Goal: Information Seeking & Learning: Check status

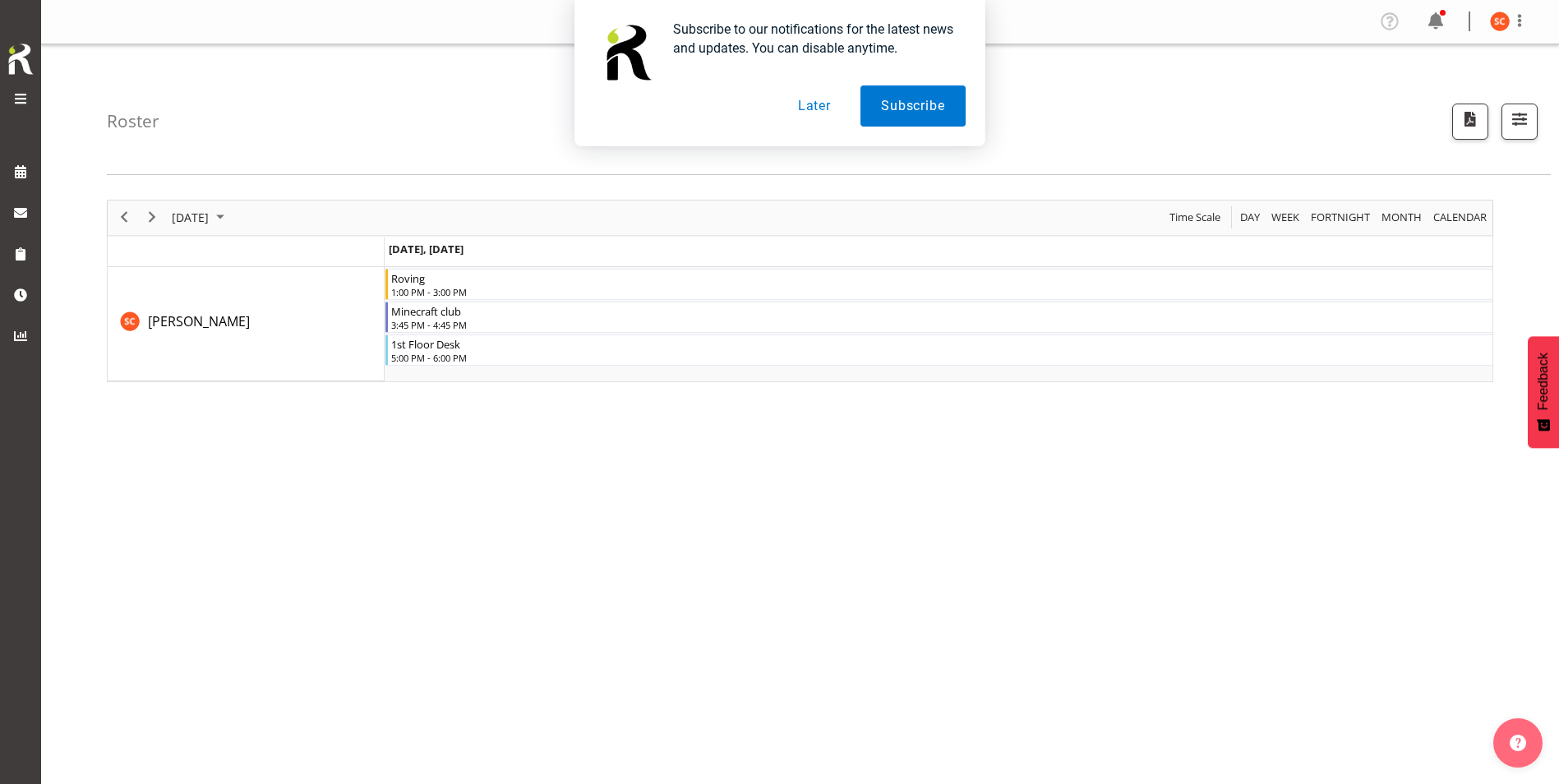
click at [744, 98] on button "Later" at bounding box center [814, 106] width 74 height 41
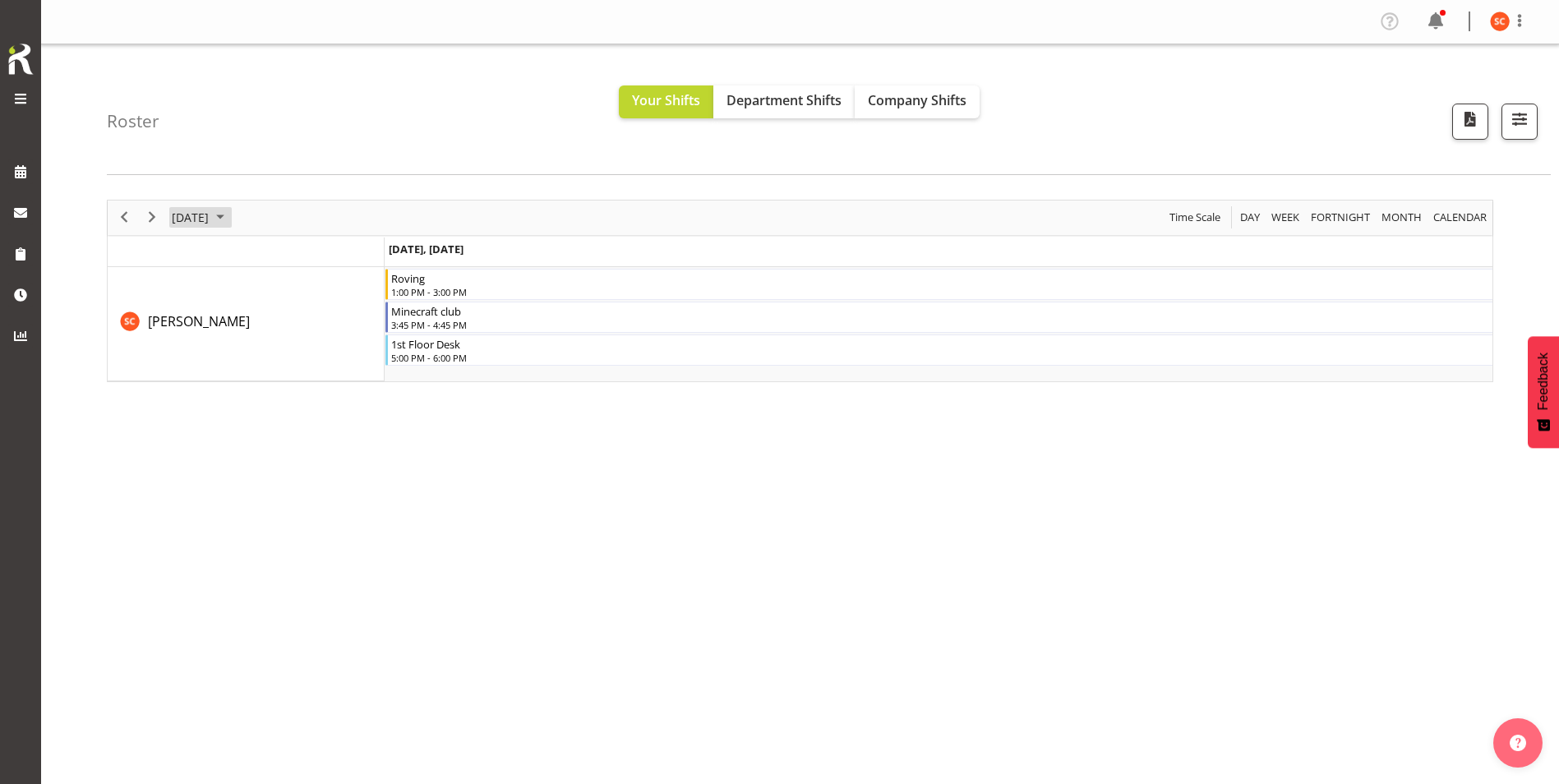
click at [210, 221] on span "[DATE]" at bounding box center [190, 217] width 40 height 21
click at [323, 396] on span "26" at bounding box center [320, 398] width 25 height 25
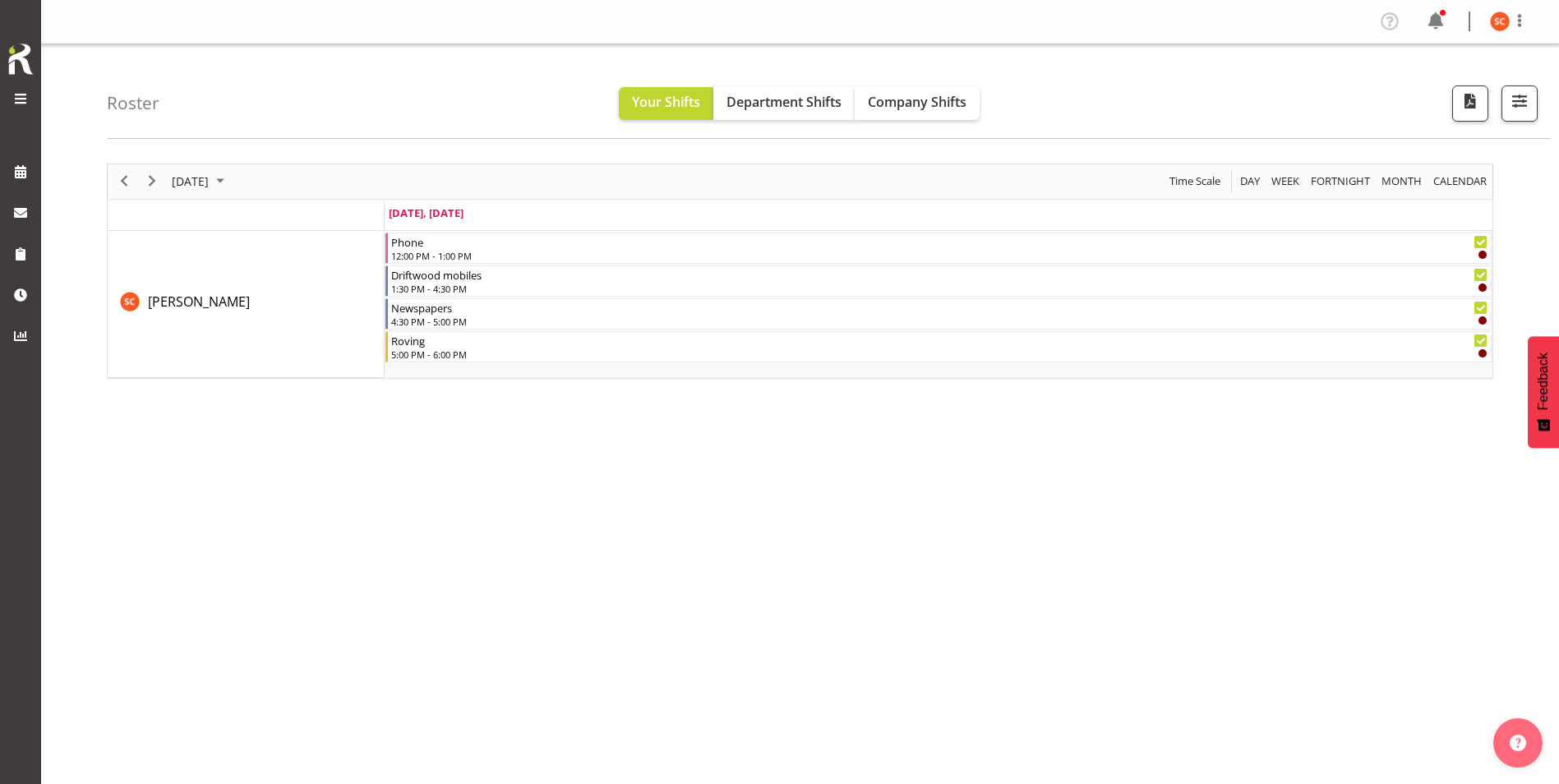
click at [744, 128] on div "Roster Your Shifts Department Shifts Company Shifts All Locations [GEOGRAPHIC_D…" at bounding box center [828, 92] width 1444 height 95
click at [744, 106] on span "Company Shifts" at bounding box center [917, 102] width 99 height 18
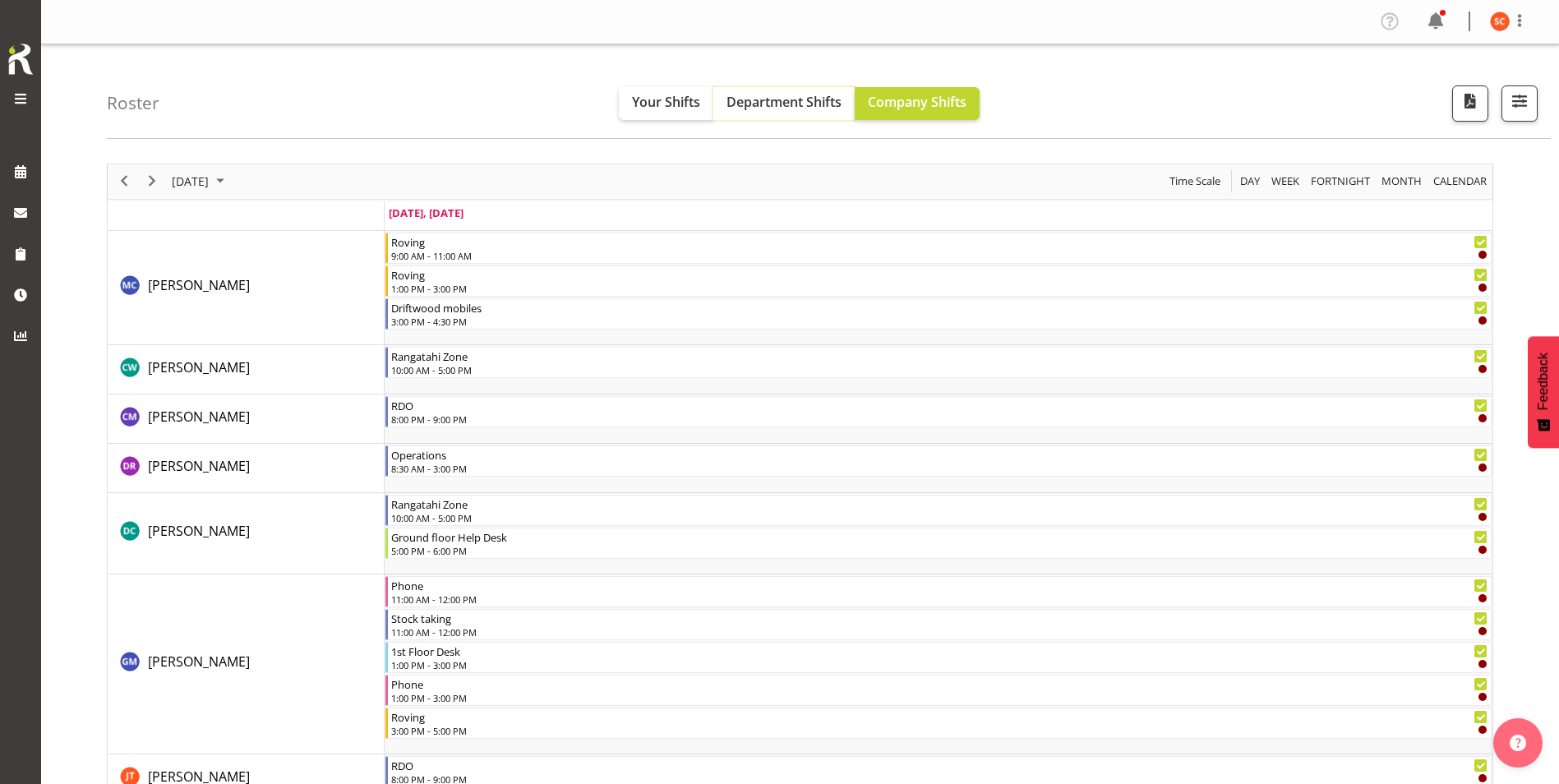
click at [744, 106] on span "Department Shifts" at bounding box center [783, 102] width 115 height 18
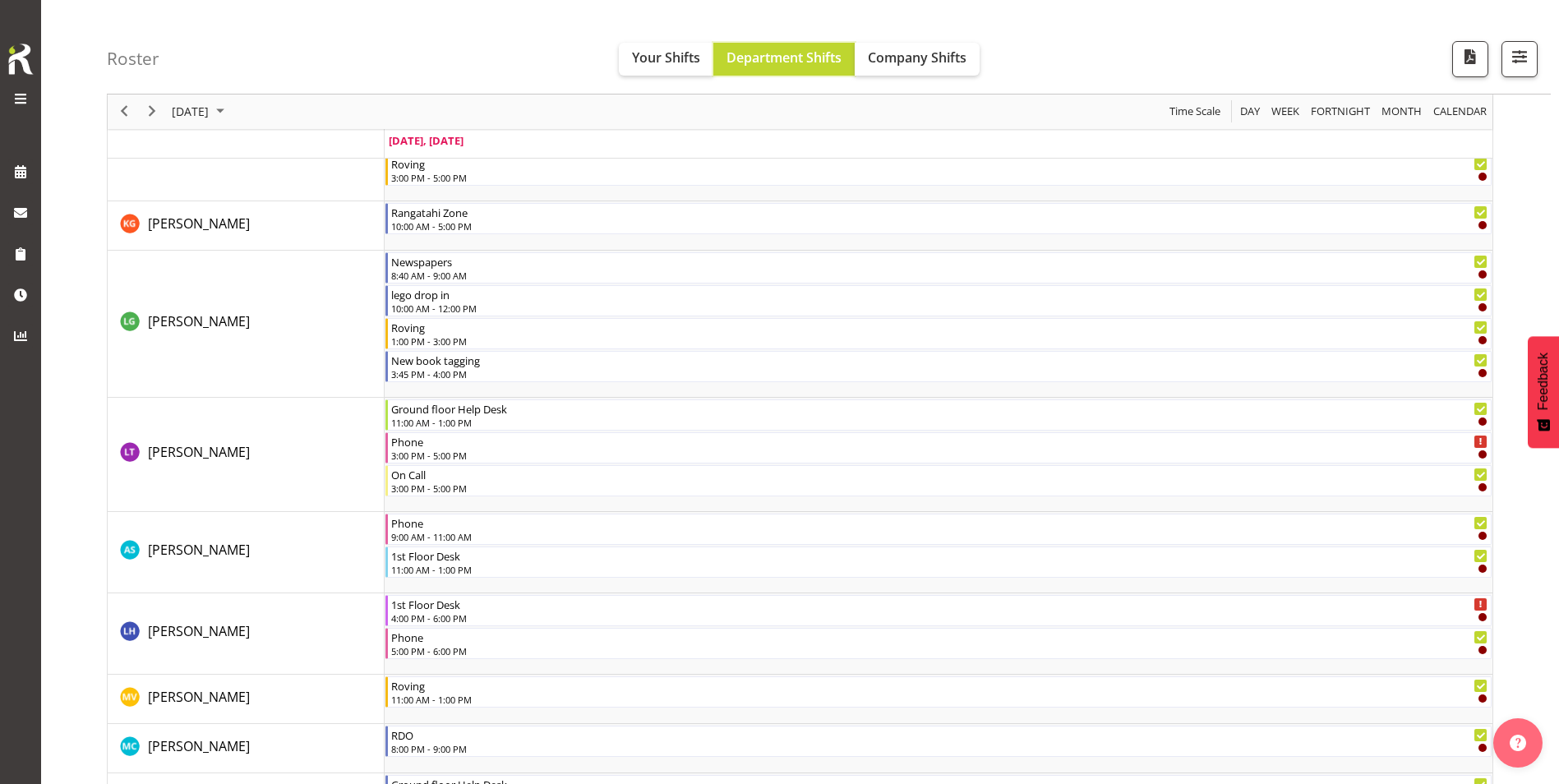
scroll to position [985, 0]
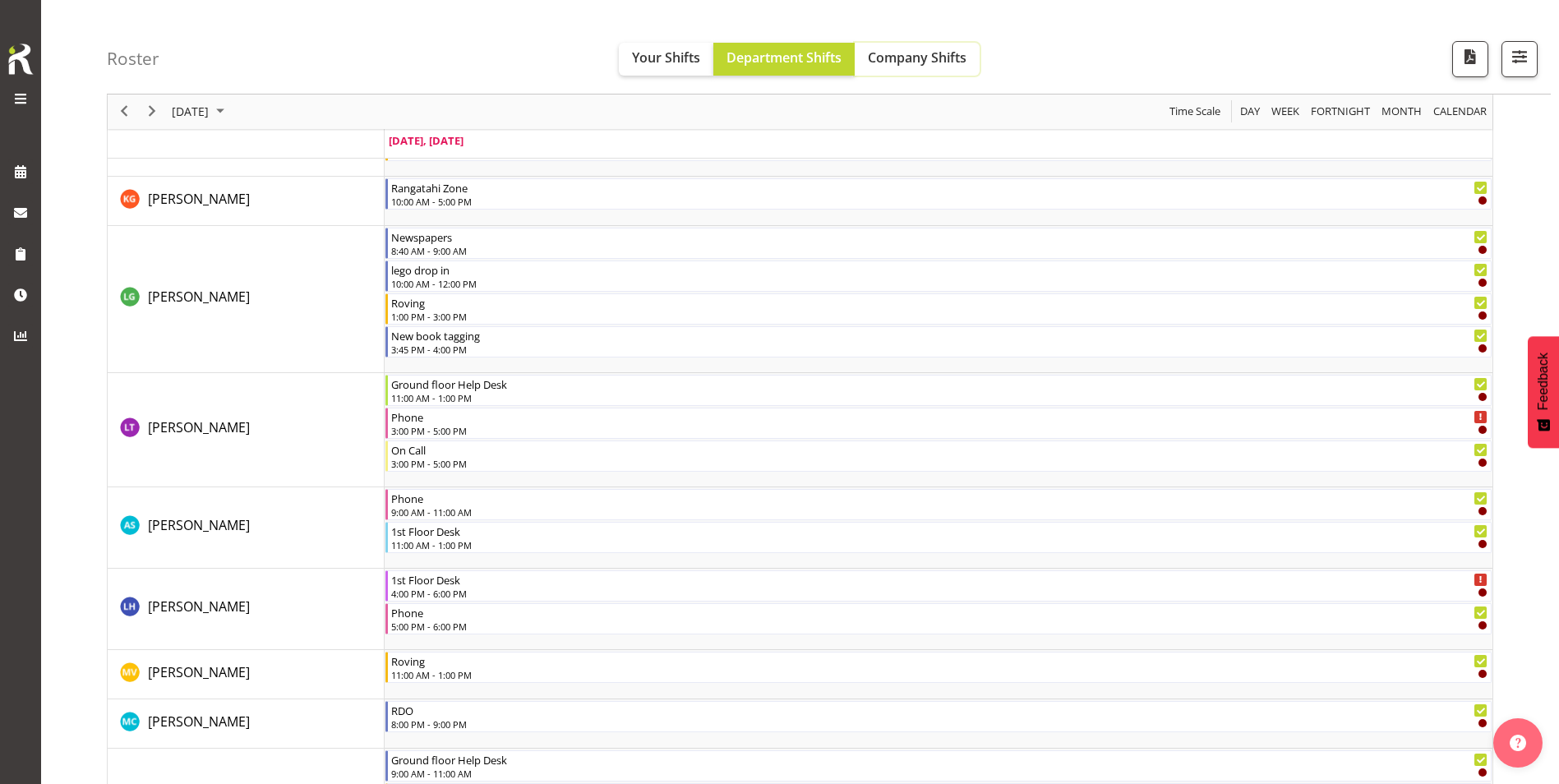
click at [744, 45] on button "Company Shifts" at bounding box center [917, 59] width 125 height 33
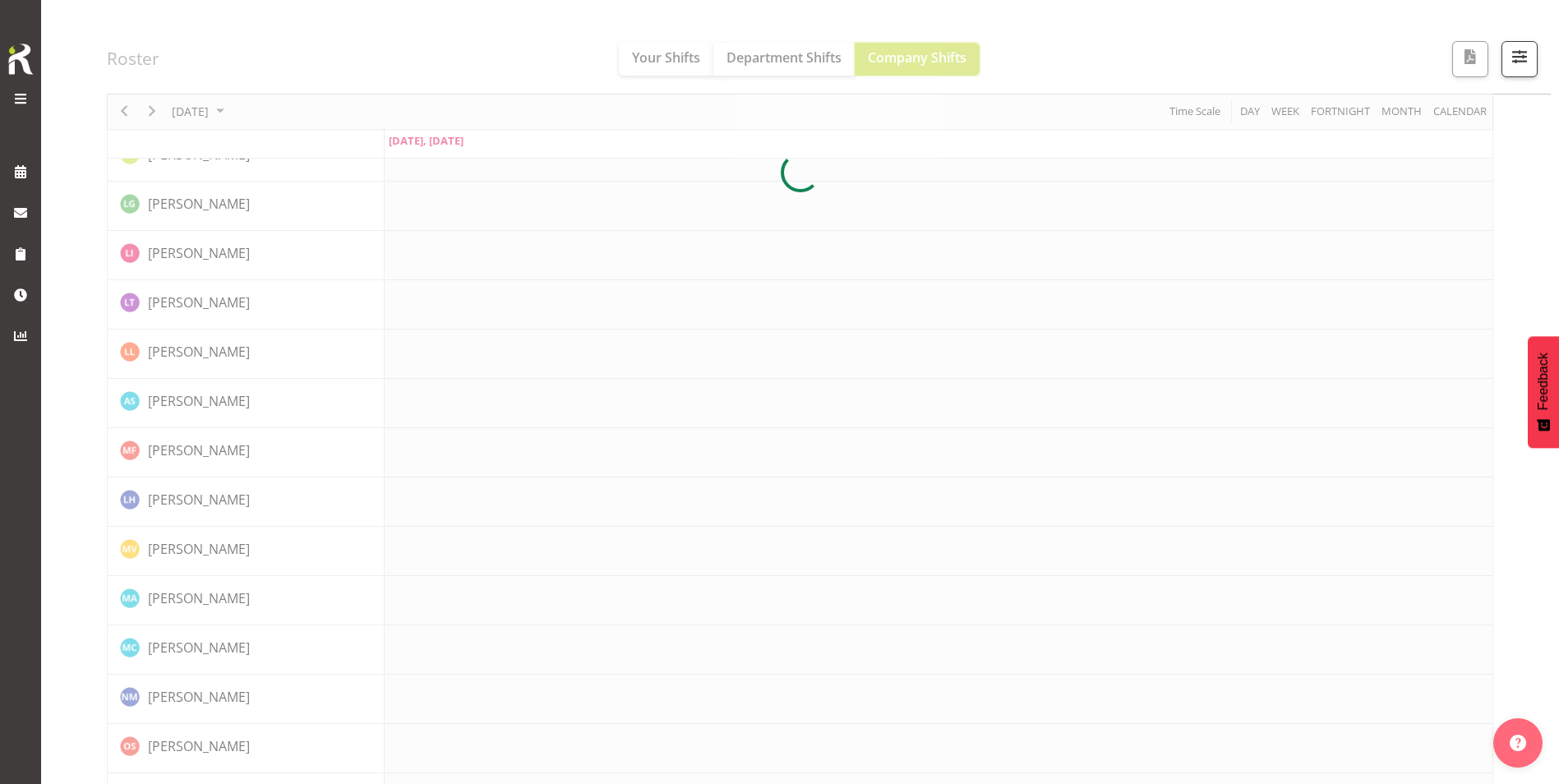
scroll to position [0, 0]
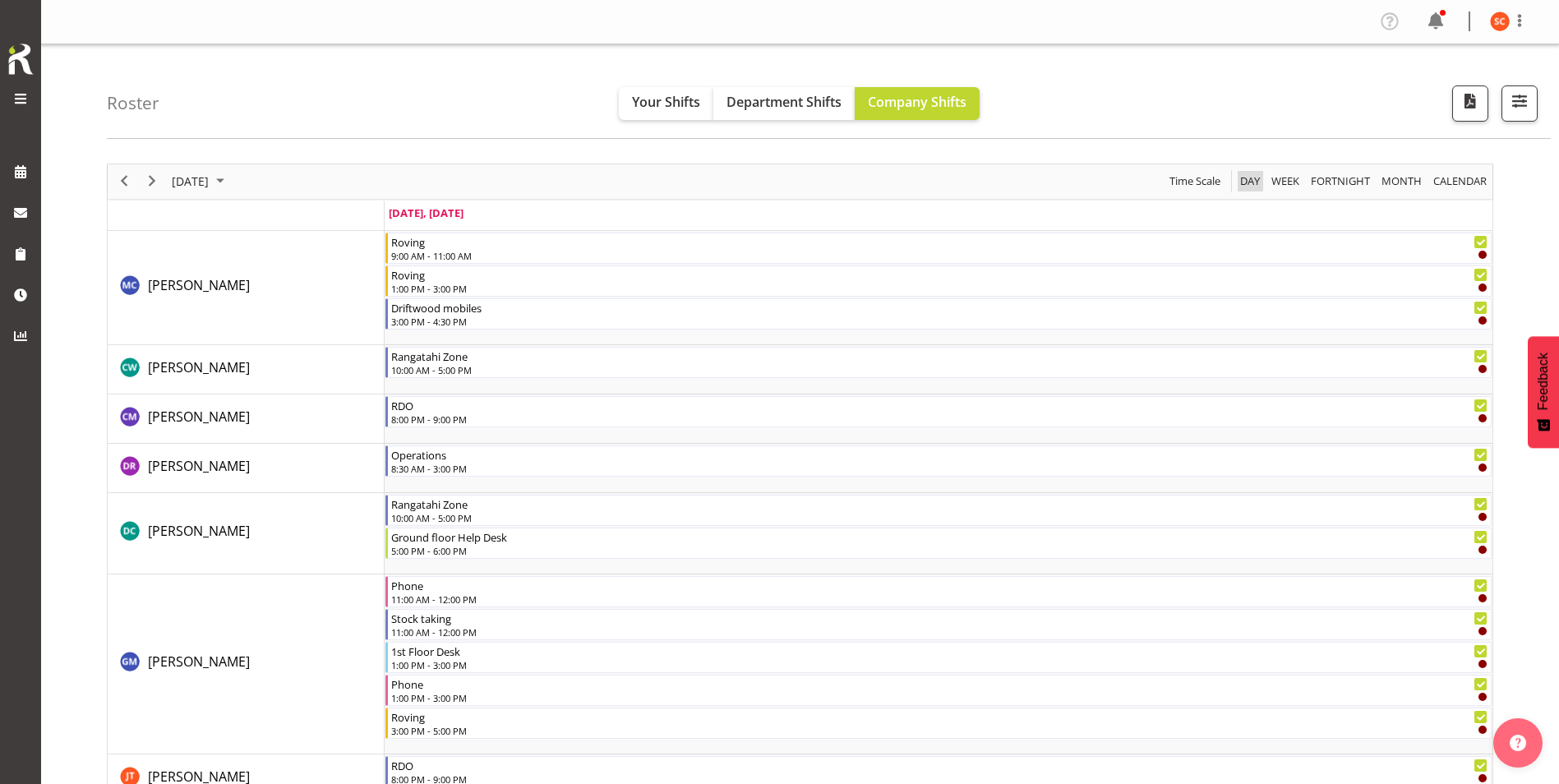
click at [744, 190] on span "Day" at bounding box center [1250, 181] width 23 height 21
click at [744, 119] on button "button" at bounding box center [1519, 104] width 36 height 36
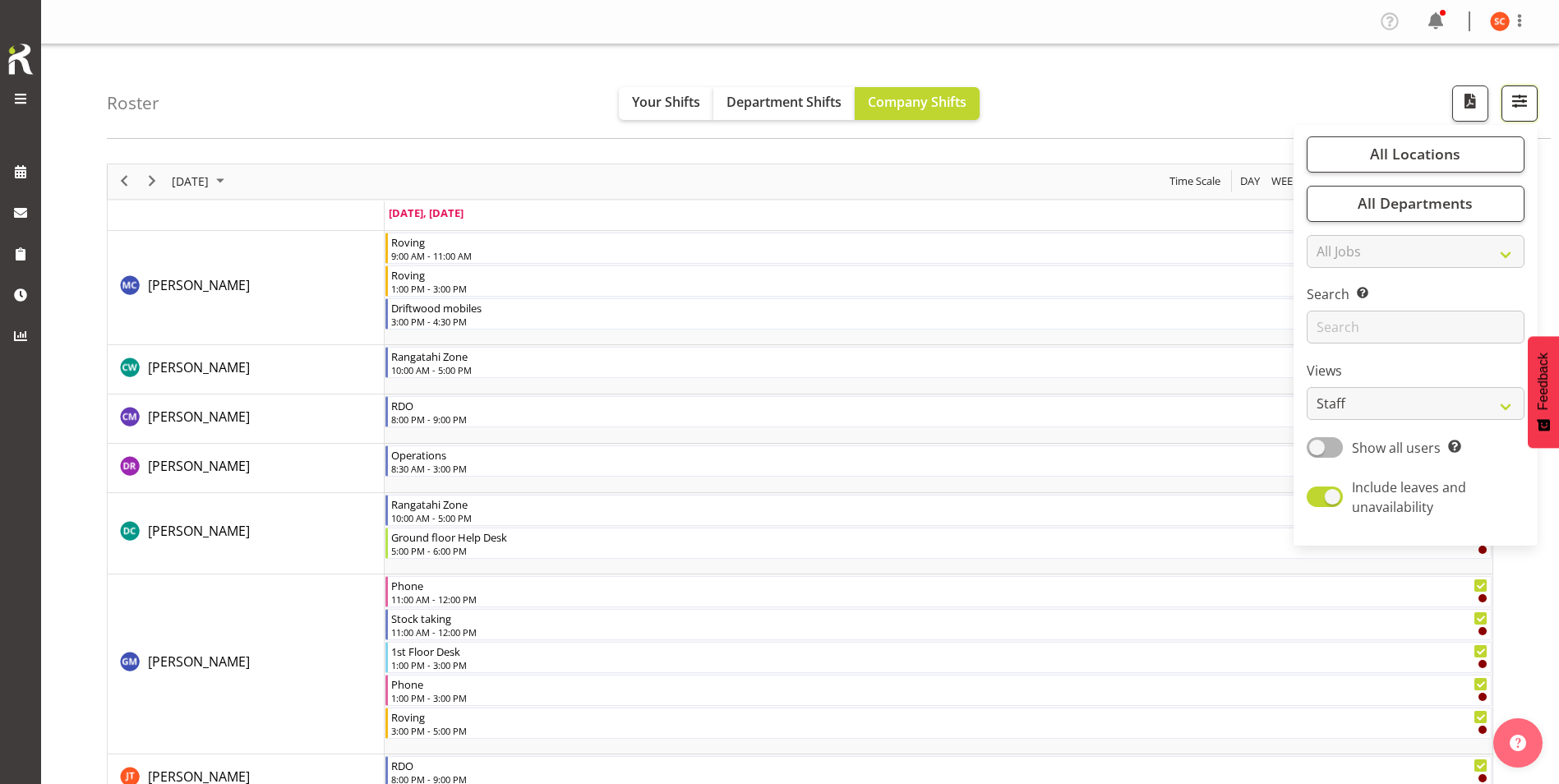
click at [744, 119] on button "button" at bounding box center [1519, 104] width 36 height 36
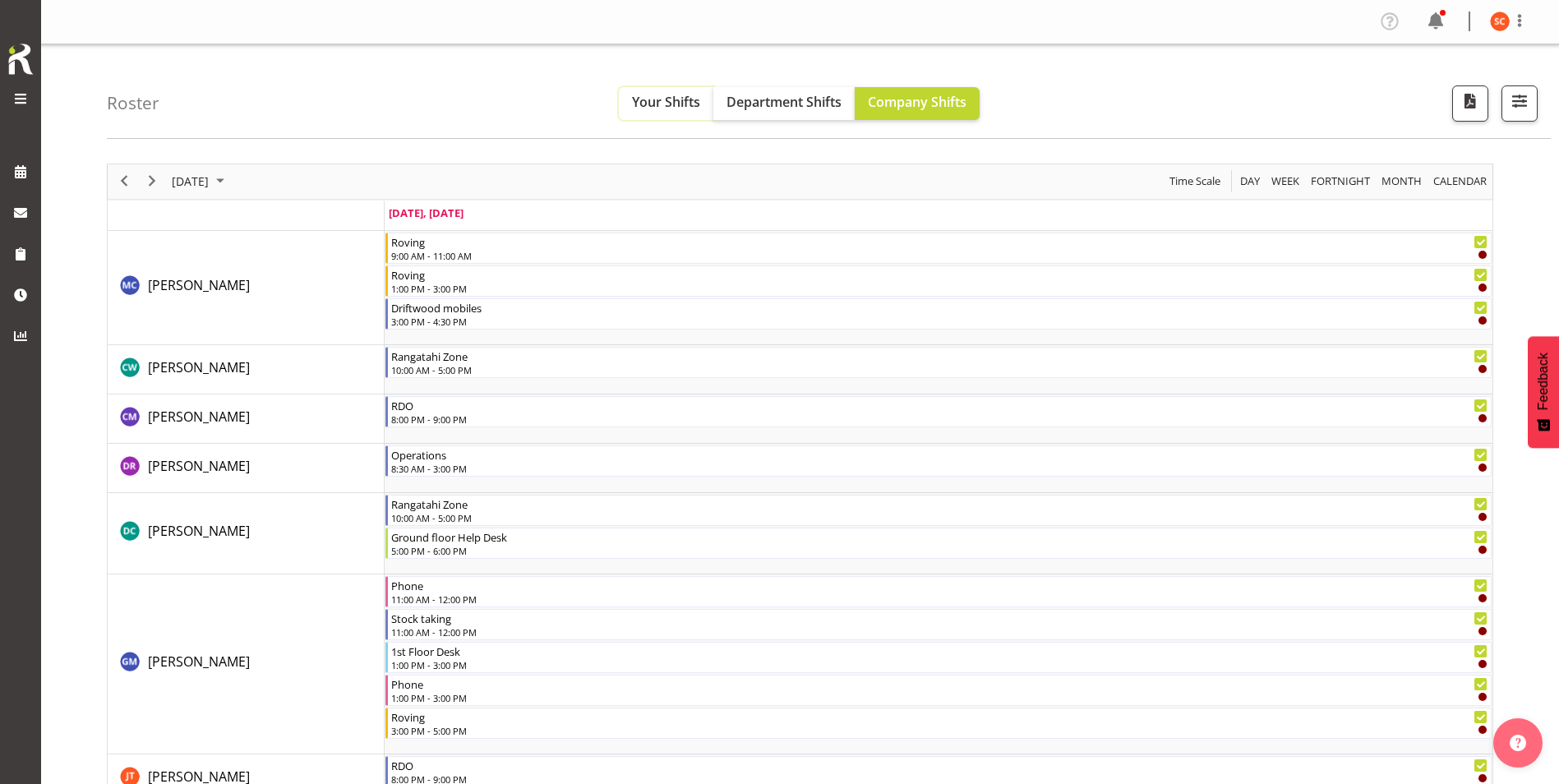
click at [678, 108] on span "Your Shifts" at bounding box center [666, 102] width 68 height 18
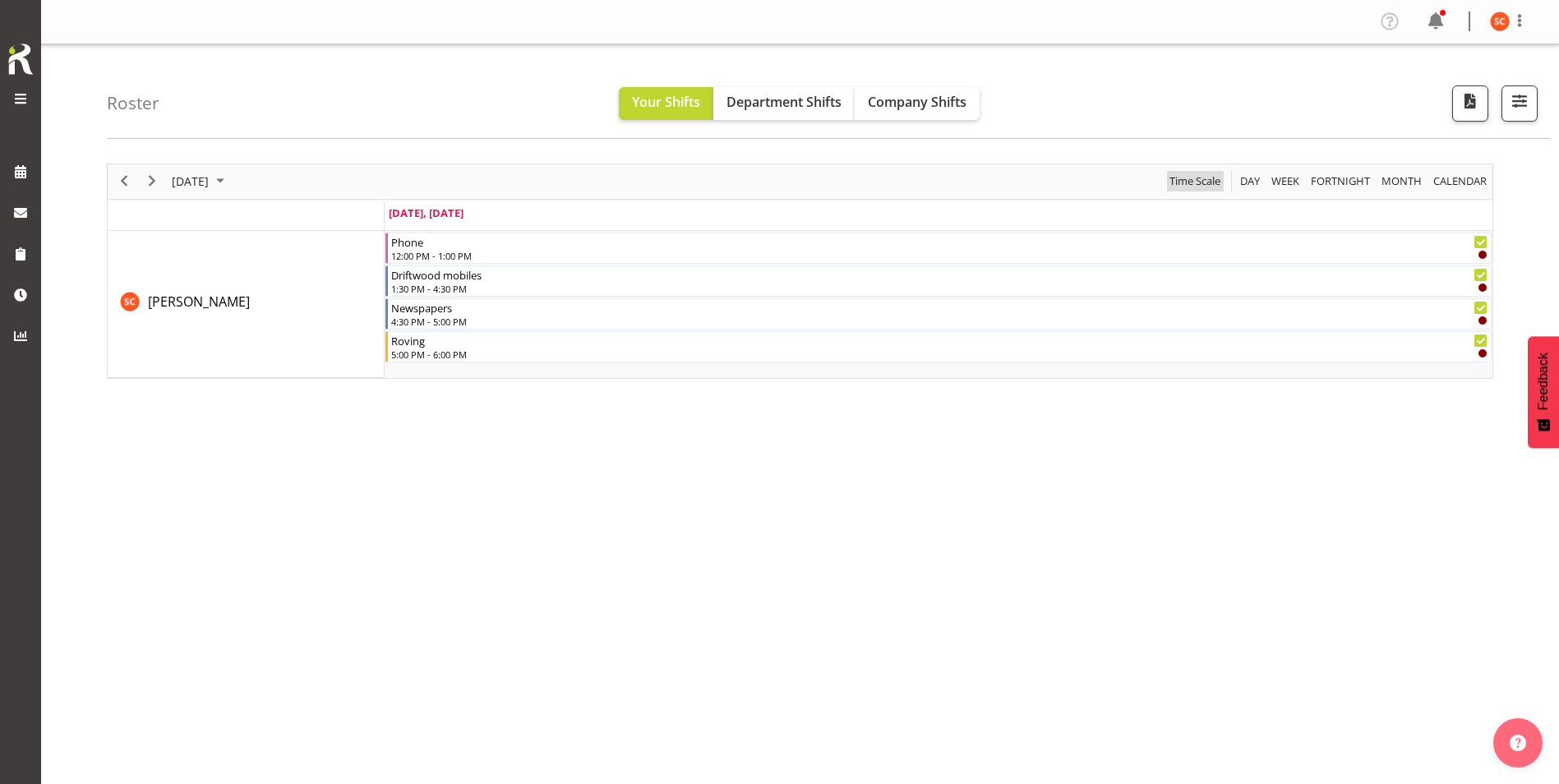
click at [744, 180] on span "Time Scale" at bounding box center [1195, 181] width 54 height 21
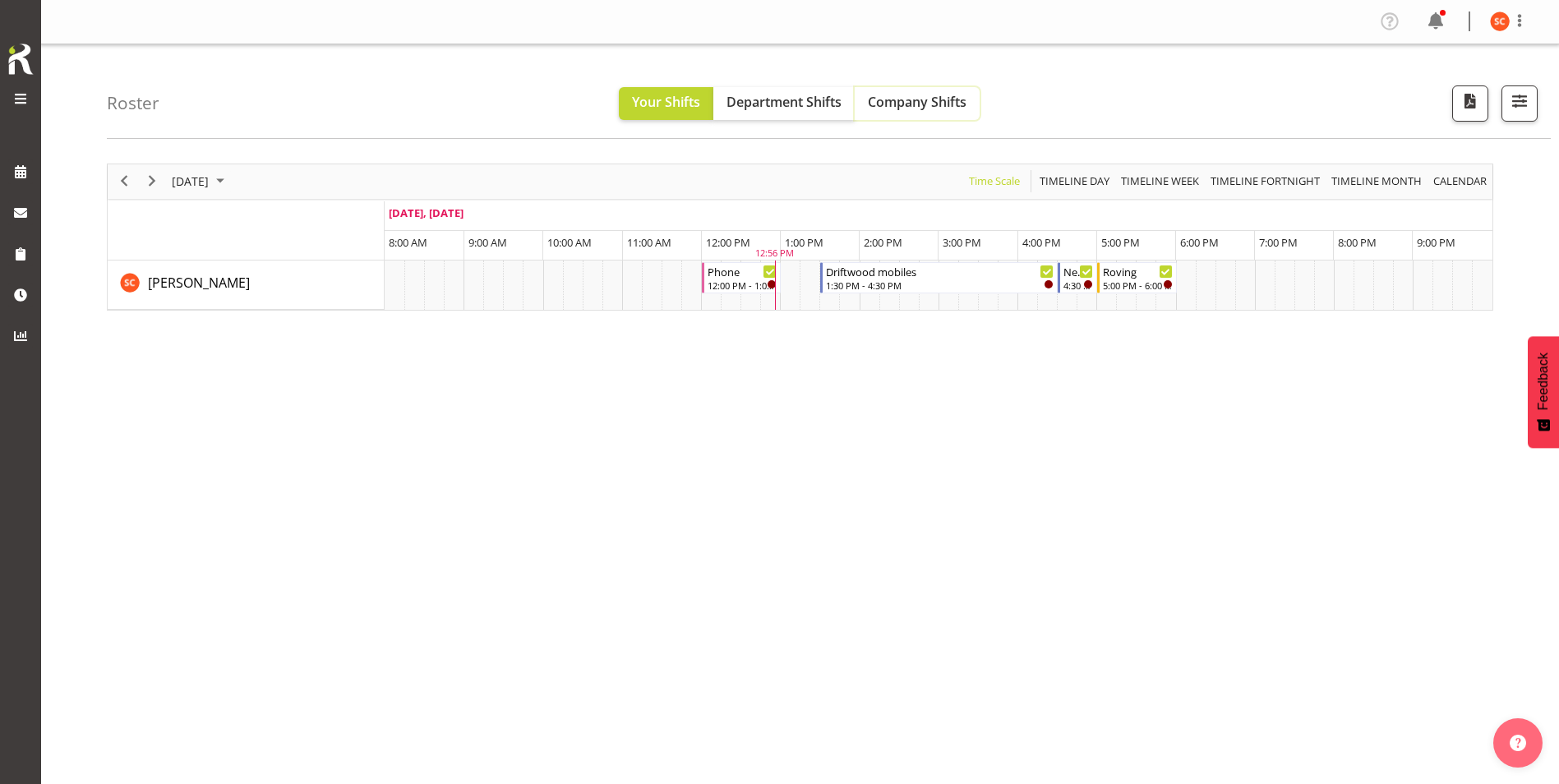
click at [744, 109] on span "Company Shifts" at bounding box center [917, 102] width 99 height 18
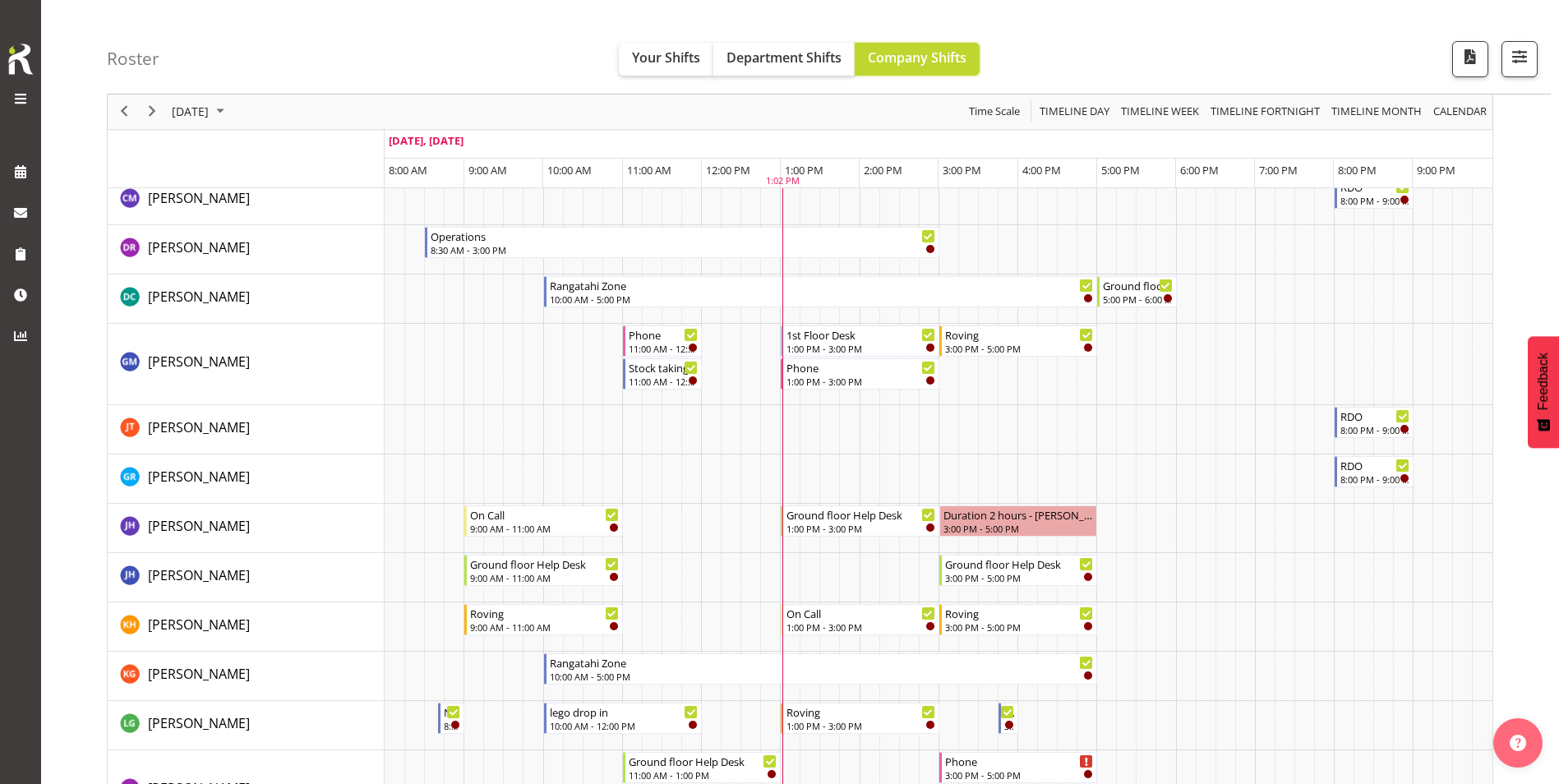
scroll to position [82, 0]
